Goal: Register for event/course

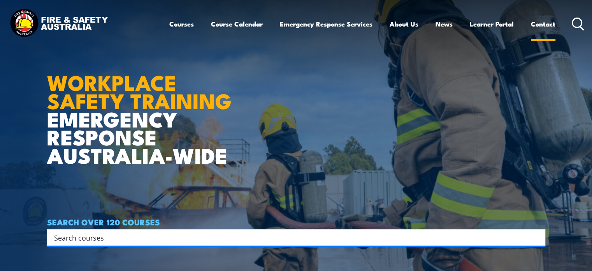
click at [541, 25] on link "Contact" at bounding box center [543, 24] width 25 height 21
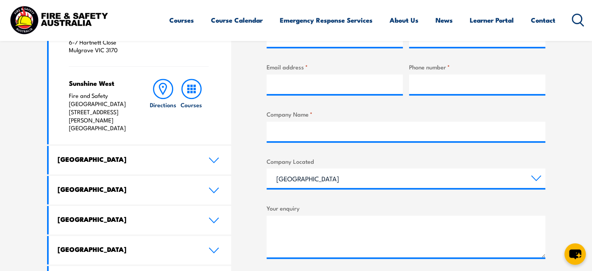
scroll to position [351, 0]
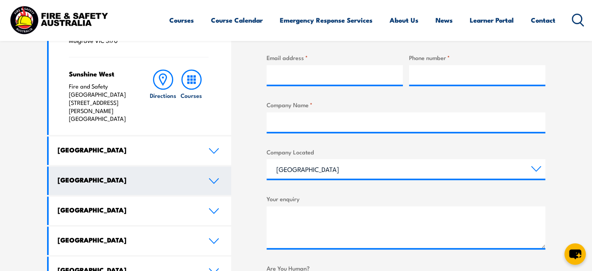
click at [200, 166] on link "[GEOGRAPHIC_DATA]" at bounding box center [140, 180] width 183 height 28
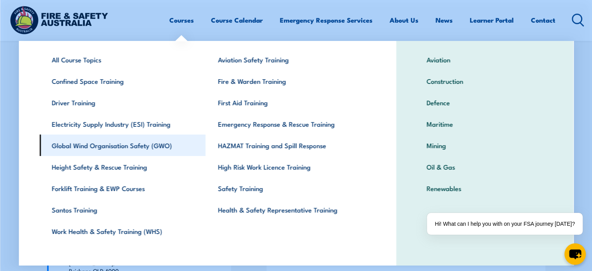
scroll to position [40, 0]
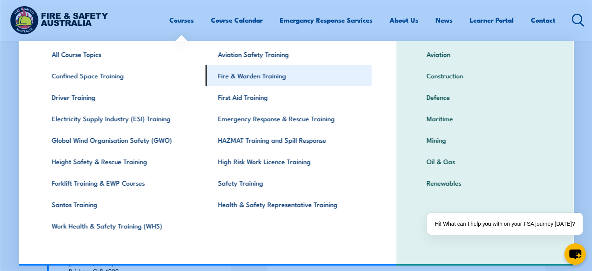
click at [272, 74] on link "Fire & Warden Training" at bounding box center [289, 75] width 166 height 21
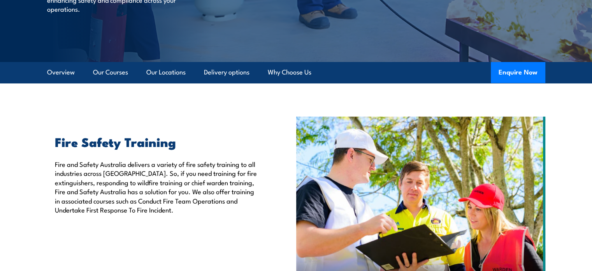
scroll to position [162, 0]
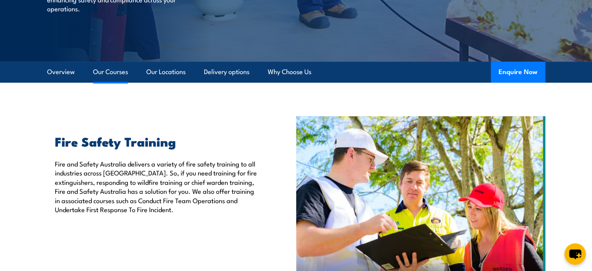
click at [107, 74] on link "Our Courses" at bounding box center [110, 71] width 35 height 21
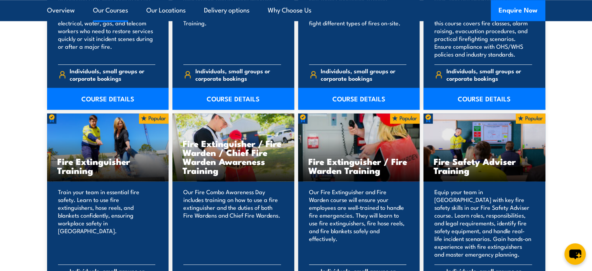
scroll to position [825, 0]
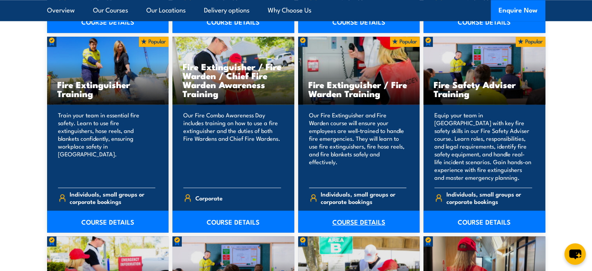
click at [362, 216] on link "COURSE DETAILS" at bounding box center [359, 221] width 122 height 22
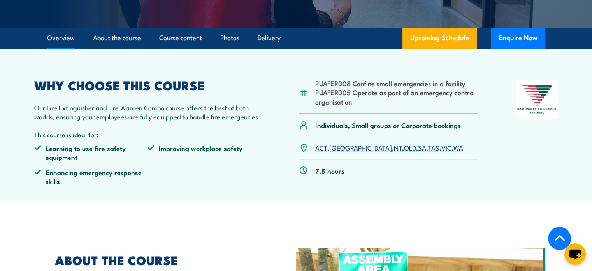
scroll to position [199, 0]
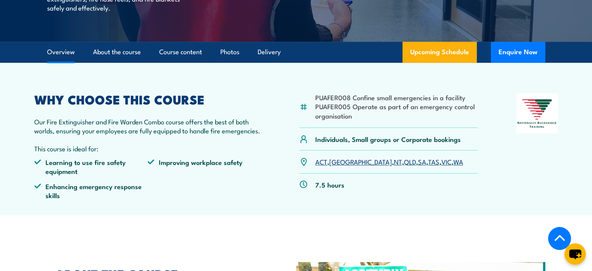
click at [404, 163] on link "QLD" at bounding box center [410, 160] width 12 height 9
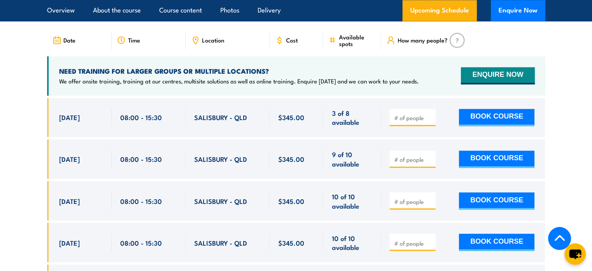
scroll to position [1312, 0]
